Goal: Task Accomplishment & Management: Manage account settings

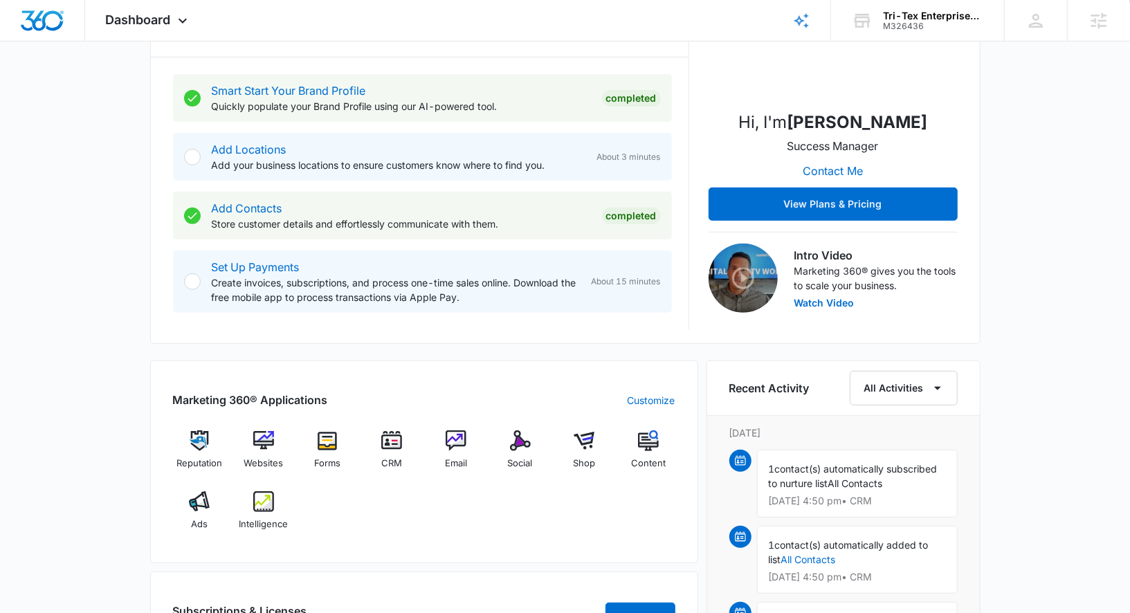
scroll to position [257, 0]
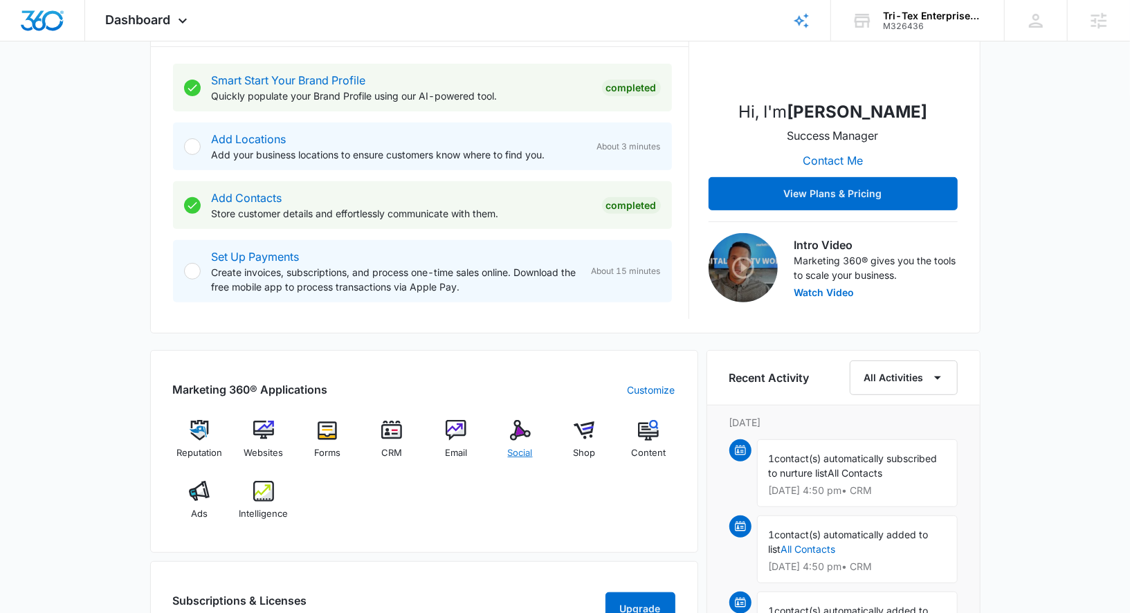
click at [514, 451] on span "Social" at bounding box center [520, 453] width 25 height 14
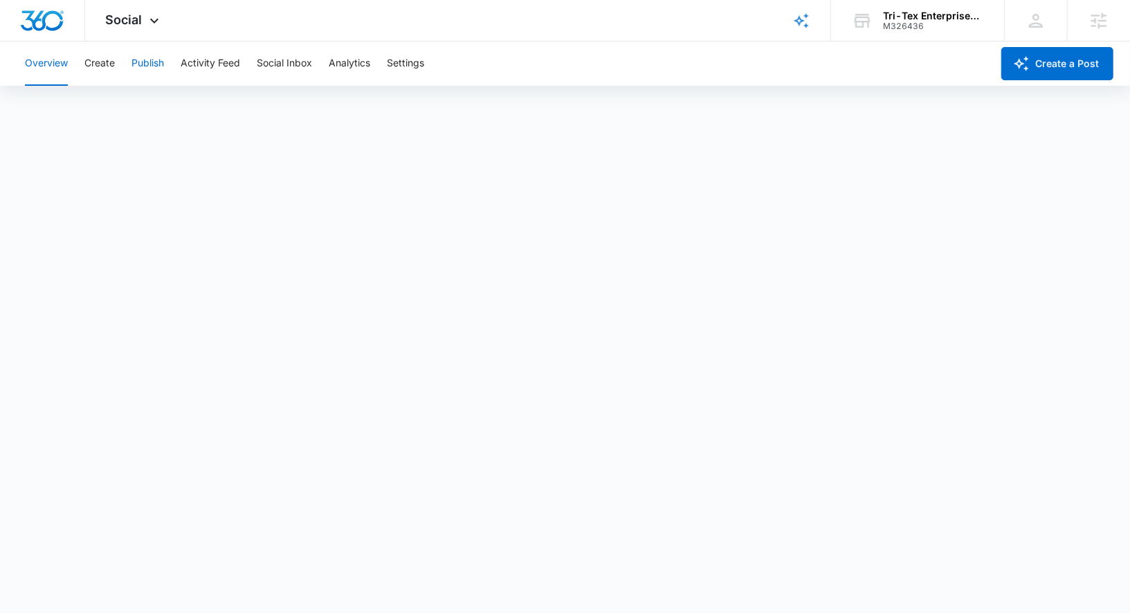
click at [154, 67] on button "Publish" at bounding box center [148, 64] width 33 height 44
click at [356, 65] on button "Analytics" at bounding box center [350, 64] width 42 height 44
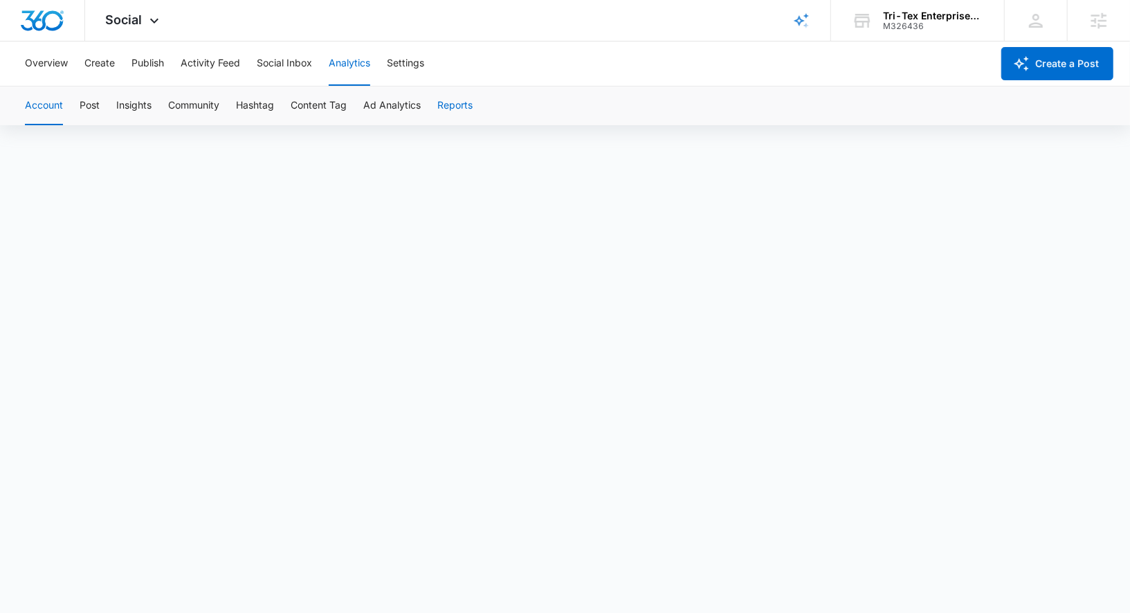
click at [456, 118] on button "Reports" at bounding box center [454, 106] width 35 height 39
